Goal: Find specific page/section: Find specific page/section

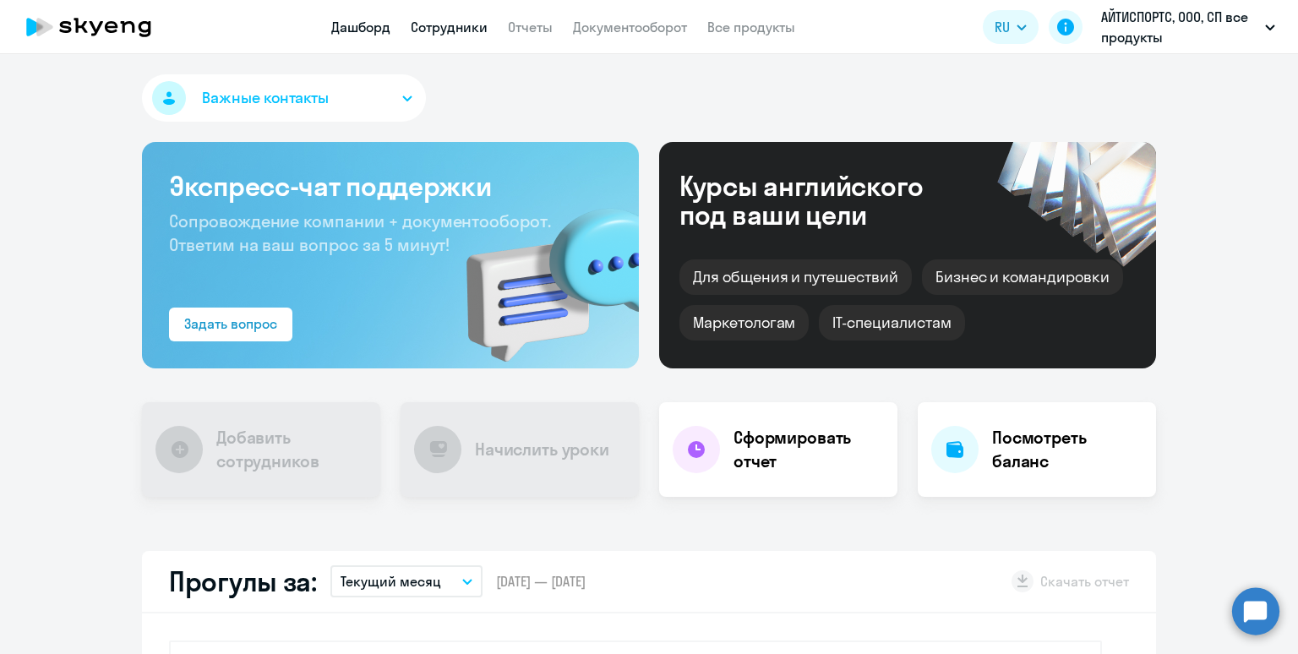
click at [438, 30] on link "Сотрудники" at bounding box center [449, 27] width 77 height 17
select select "30"
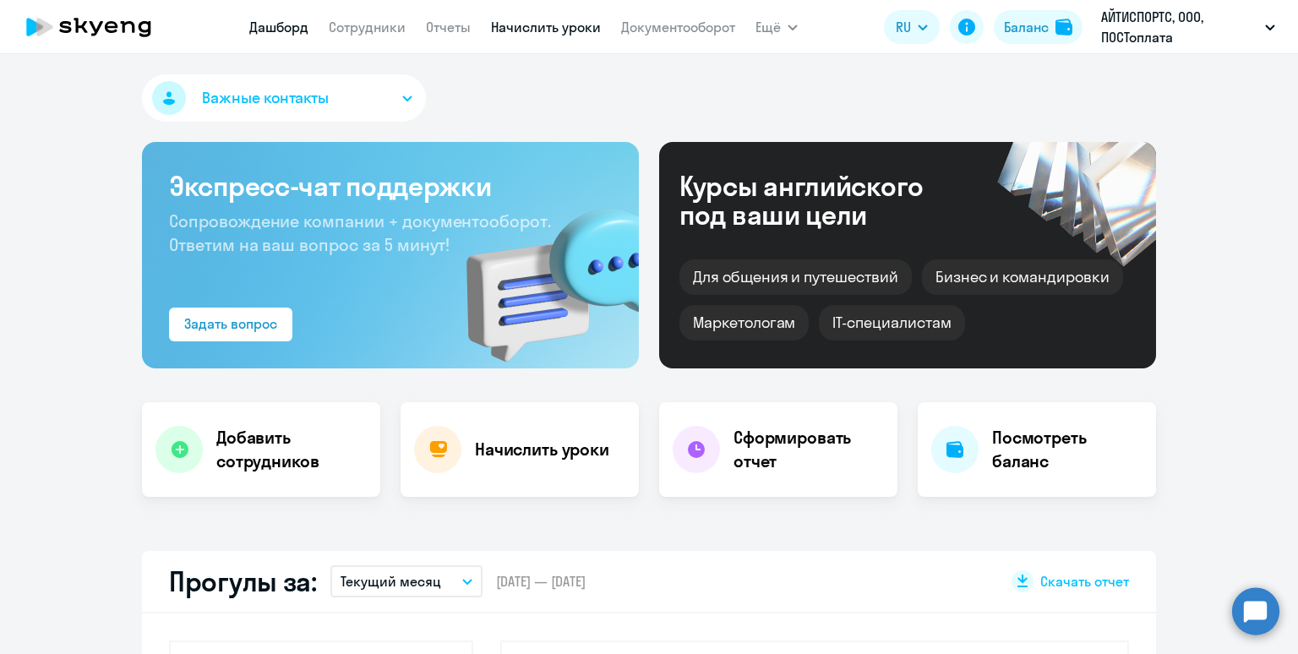
click at [511, 30] on link "Начислить уроки" at bounding box center [546, 27] width 110 height 17
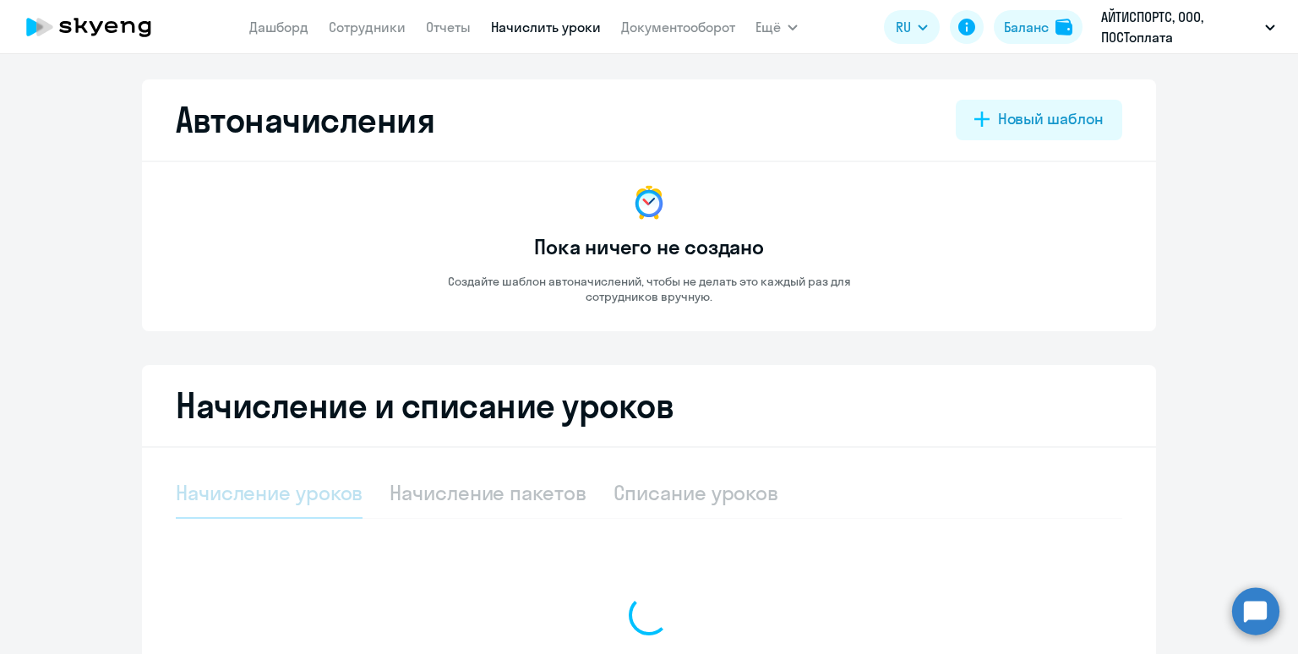
select select "10"
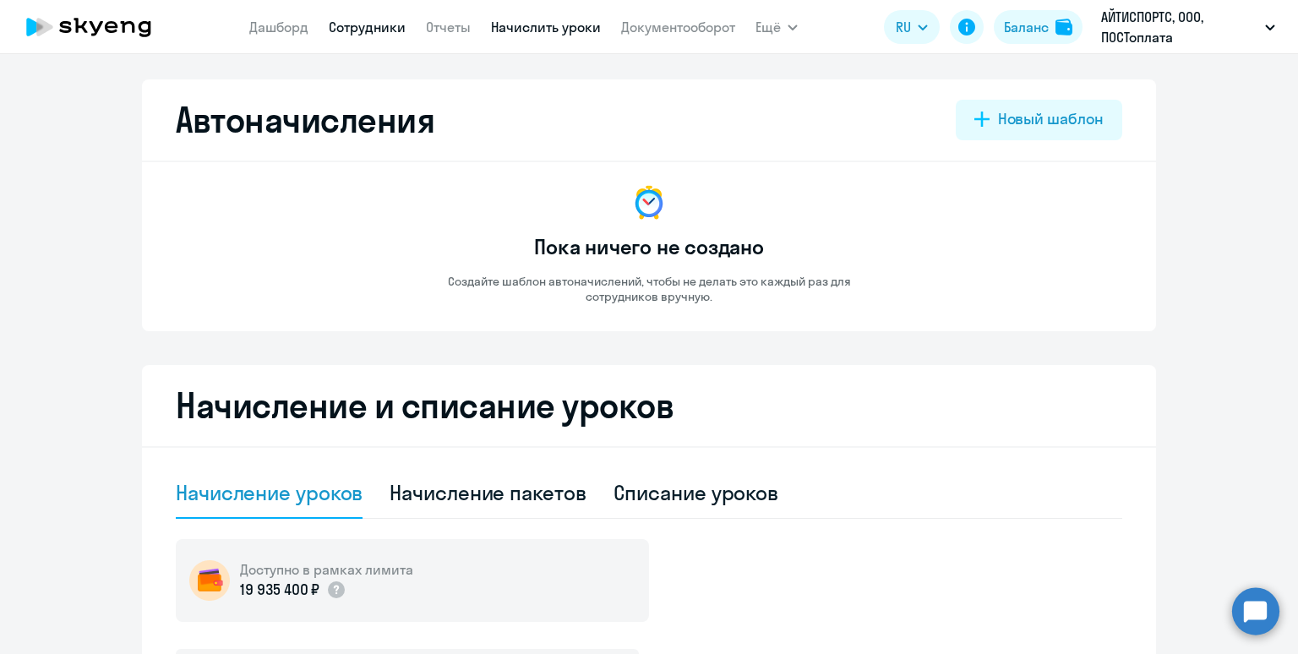
click at [362, 32] on link "Сотрудники" at bounding box center [367, 27] width 77 height 17
select select "30"
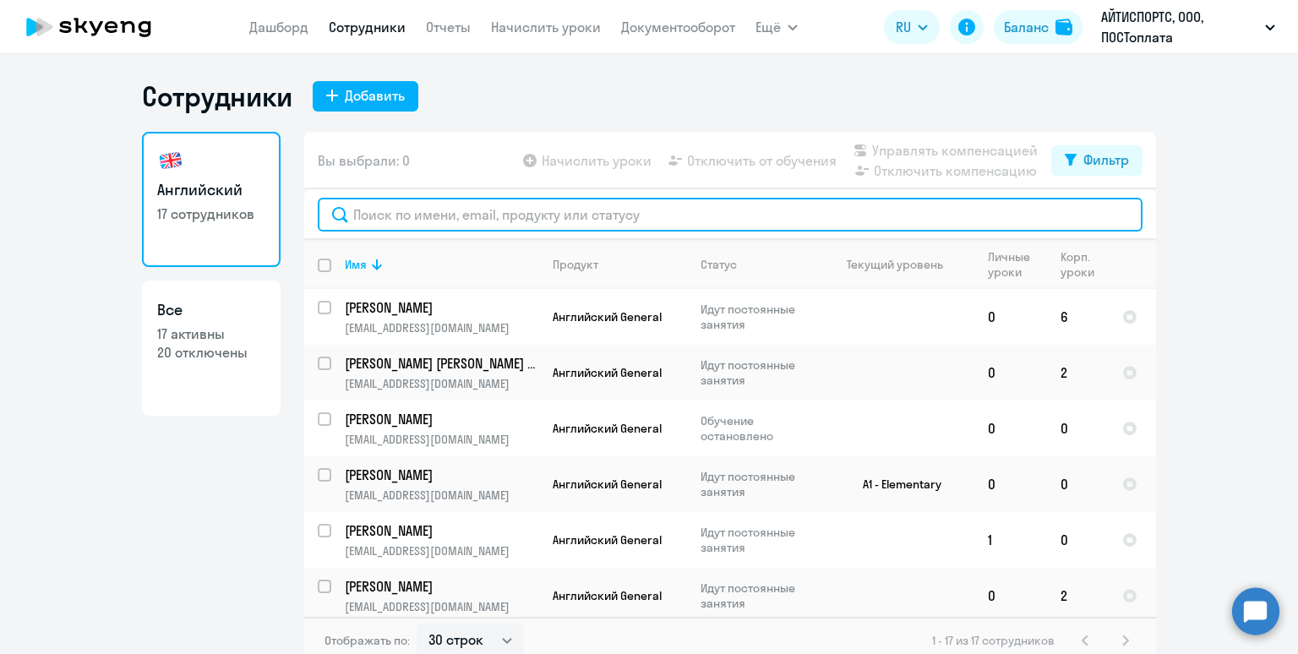
click at [488, 216] on input "text" at bounding box center [730, 215] width 825 height 34
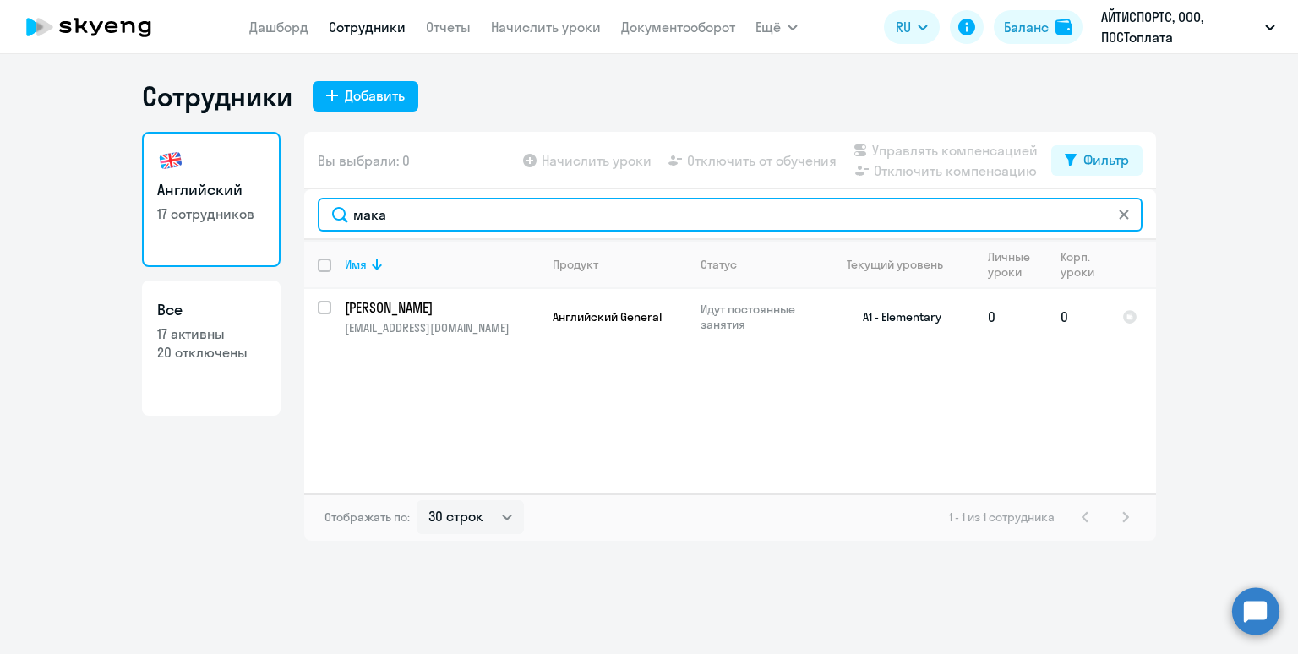
type input "мака"
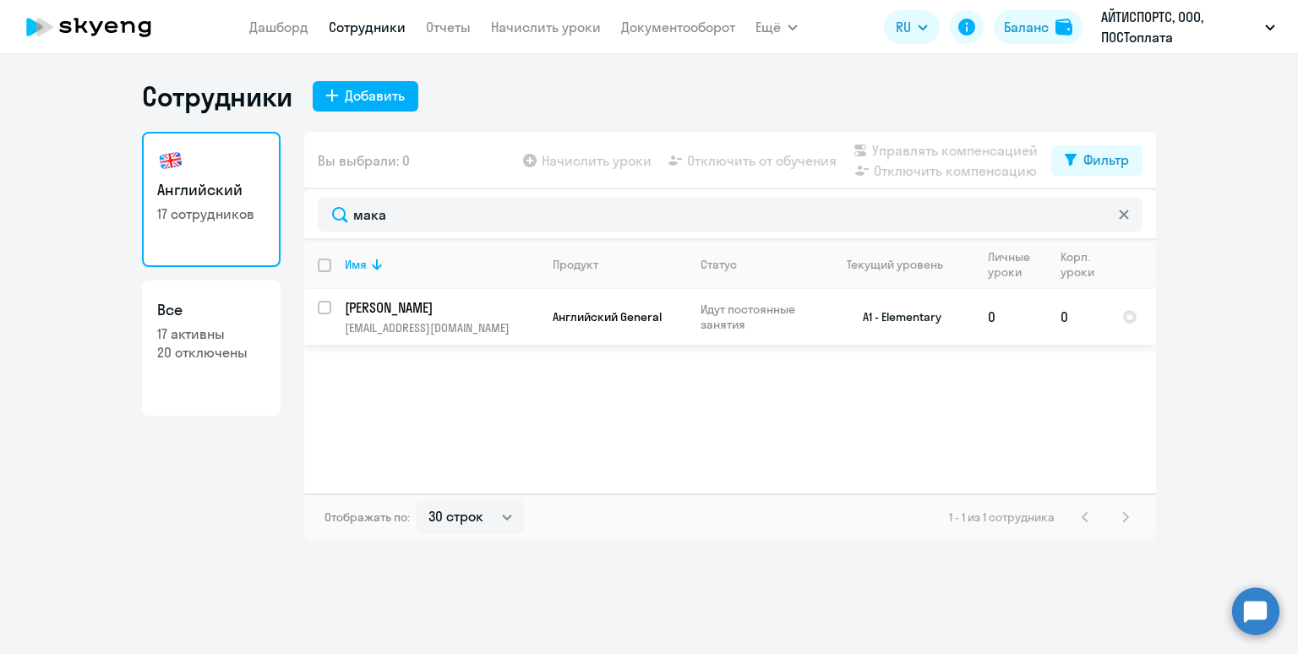
click at [593, 333] on td "Английский General" at bounding box center [613, 317] width 148 height 56
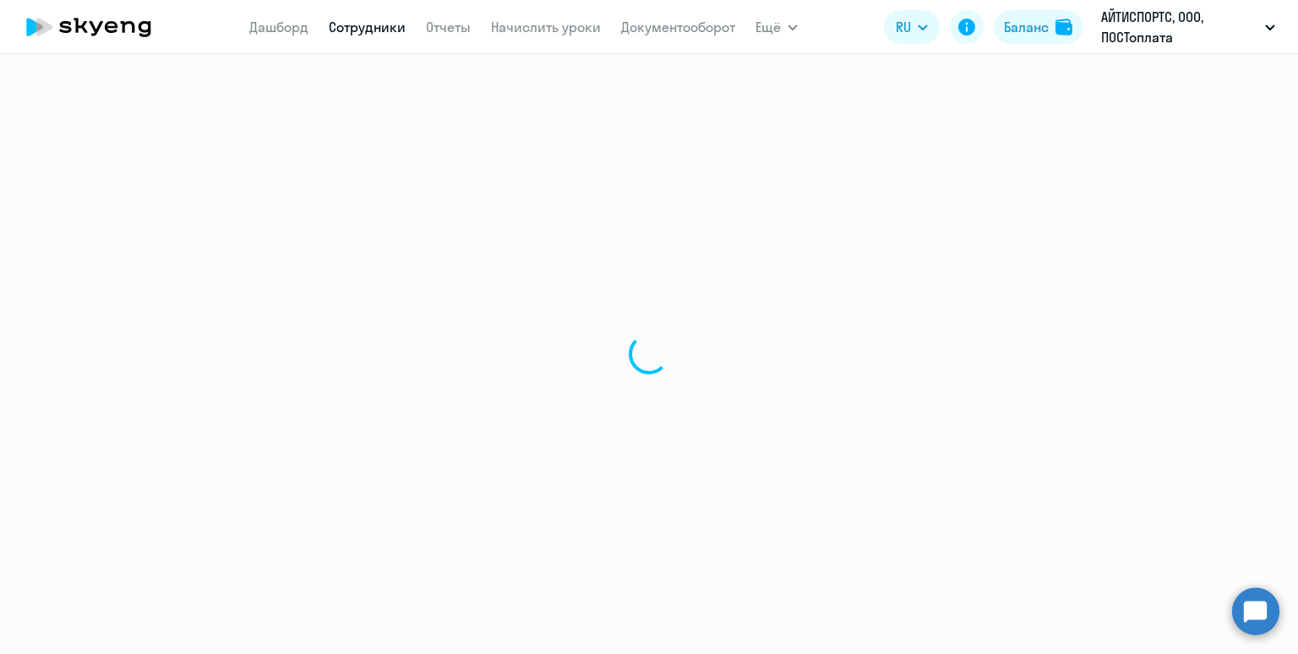
select select "english"
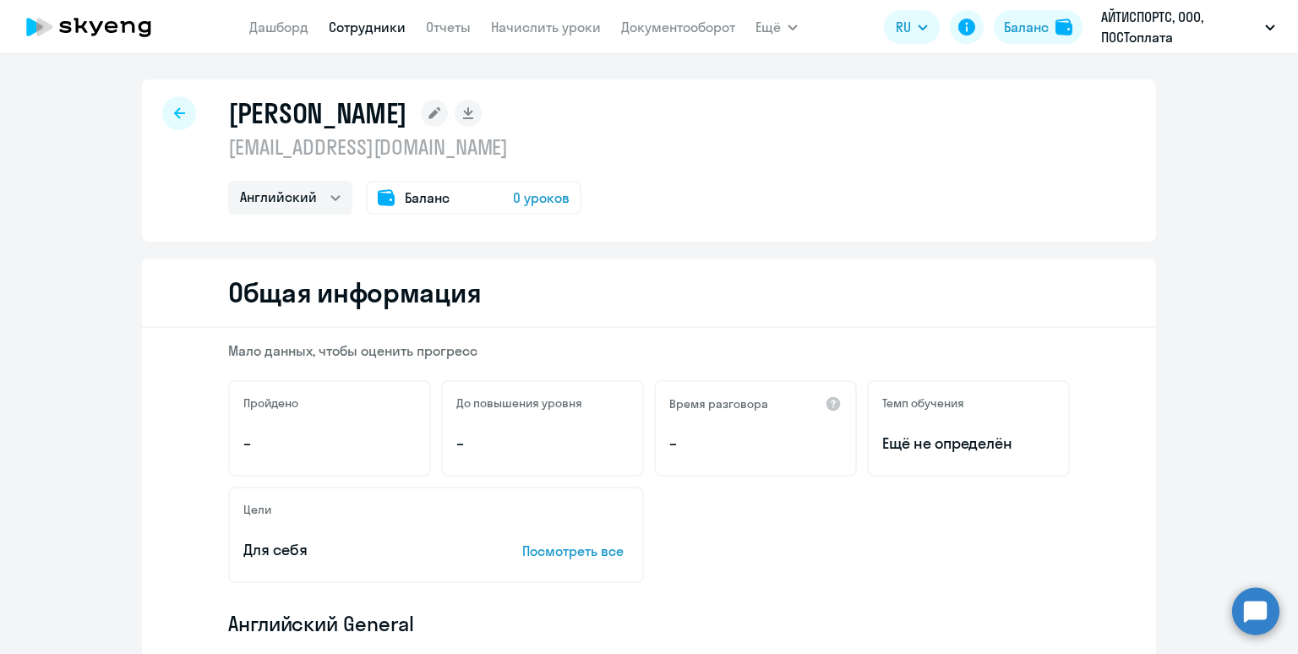
scroll to position [3, 0]
